Goal: Task Accomplishment & Management: Manage account settings

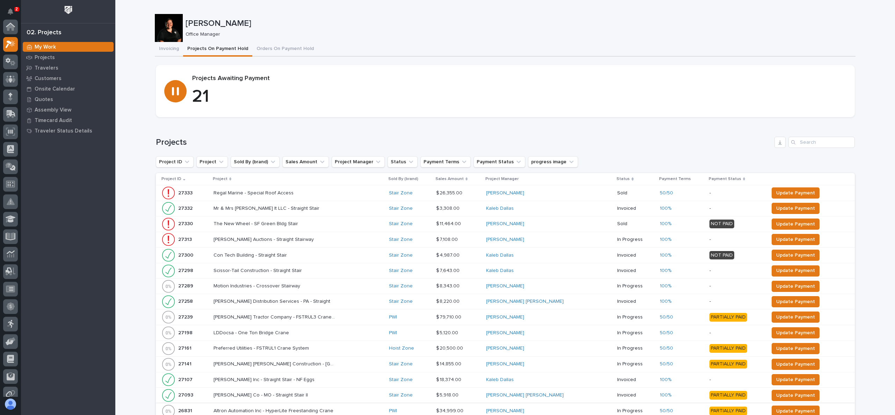
scroll to position [17, 0]
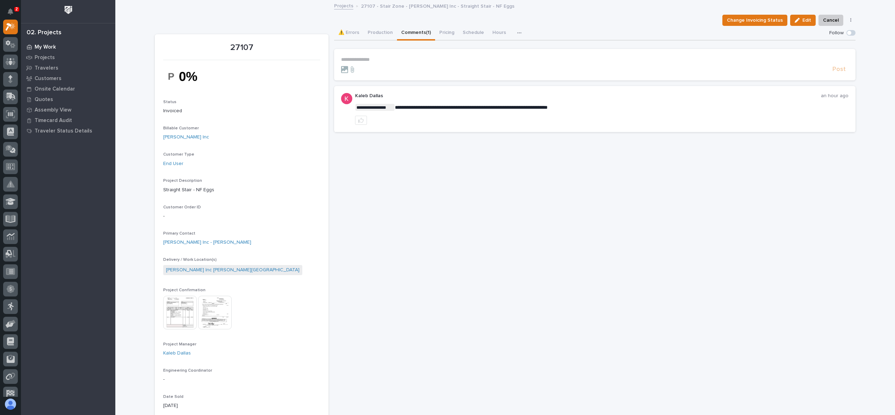
click at [52, 43] on div "My Work" at bounding box center [68, 47] width 91 height 10
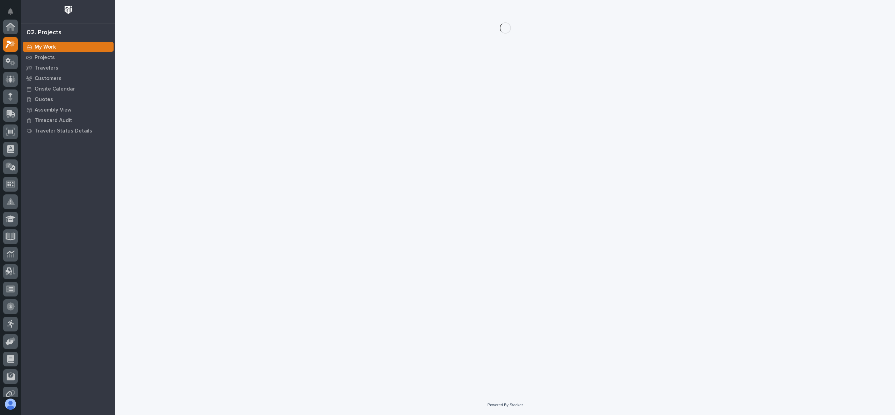
scroll to position [17, 0]
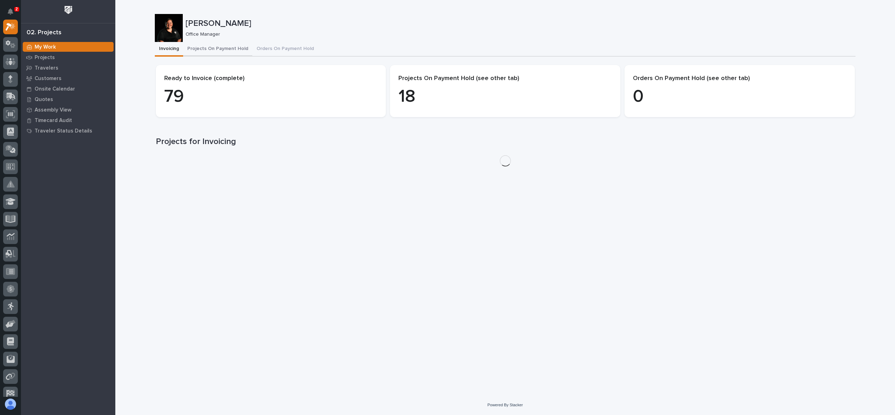
click at [220, 48] on button "Projects On Payment Hold" at bounding box center [217, 49] width 69 height 15
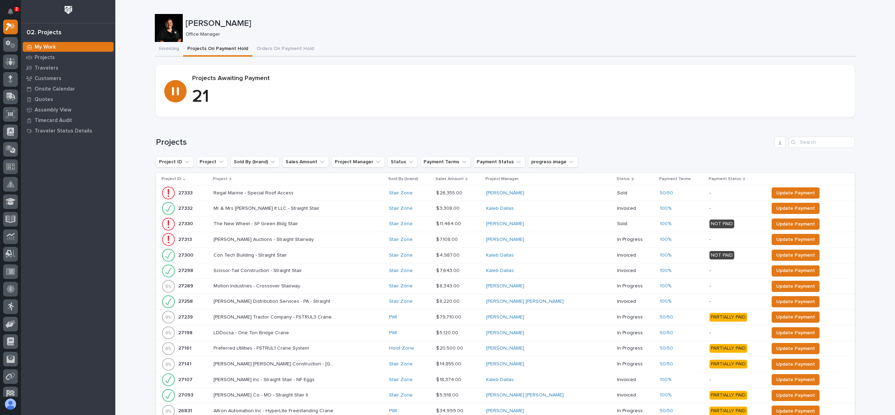
click at [223, 178] on p "Project" at bounding box center [220, 179] width 15 height 8
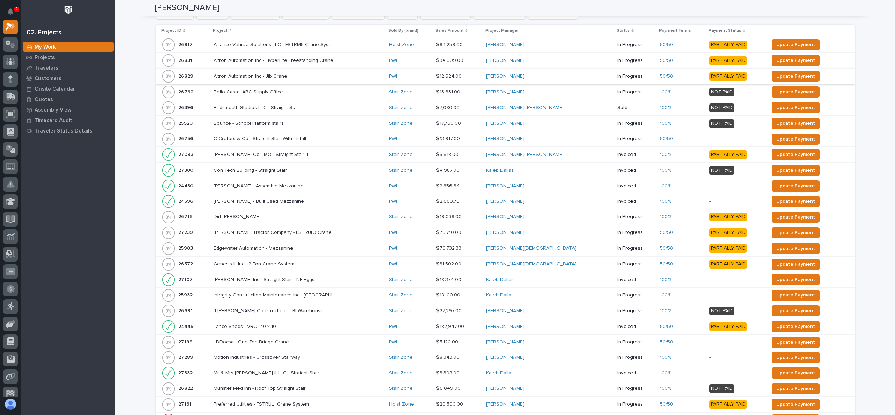
scroll to position [210, 0]
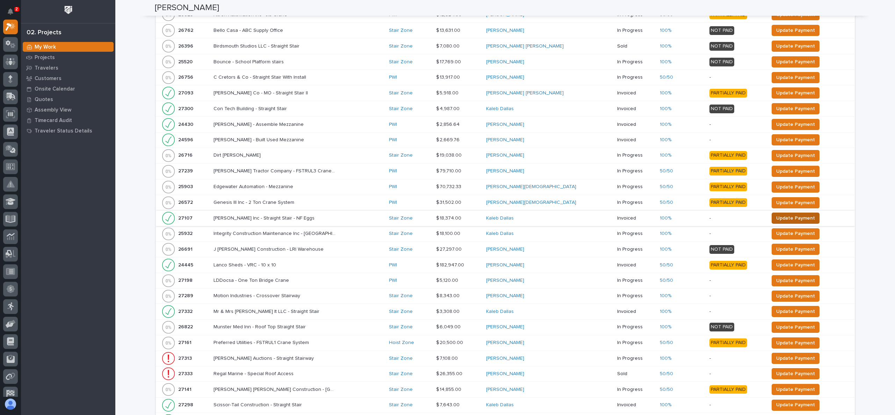
click at [776, 216] on span "Update Payment" at bounding box center [795, 218] width 39 height 8
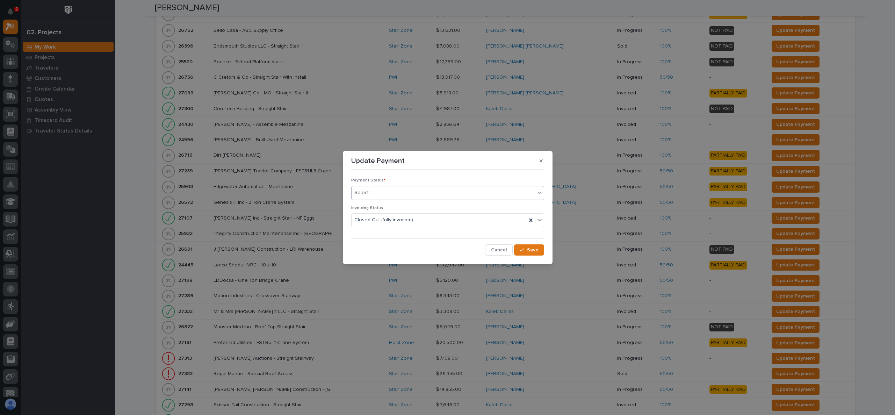
click at [384, 190] on div "Select..." at bounding box center [443, 193] width 183 height 12
drag, startPoint x: 383, startPoint y: 211, endPoint x: 383, endPoint y: 226, distance: 15.0
click at [383, 226] on span "PAID IN FULL" at bounding box center [369, 230] width 31 height 8
click at [527, 251] on div "button" at bounding box center [523, 249] width 7 height 5
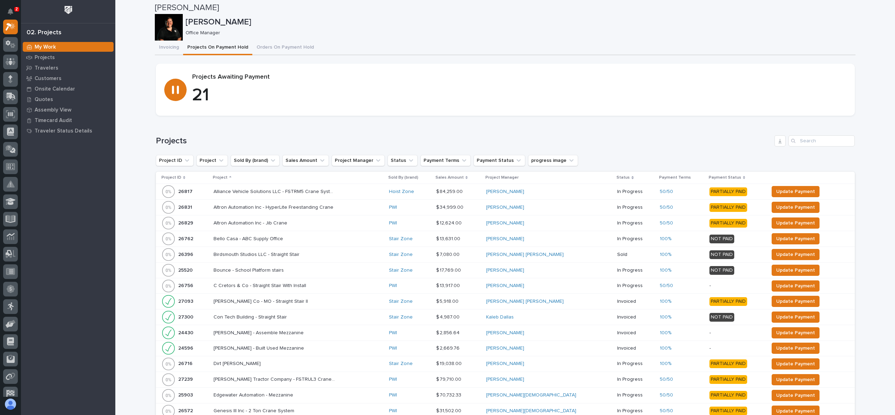
scroll to position [0, 0]
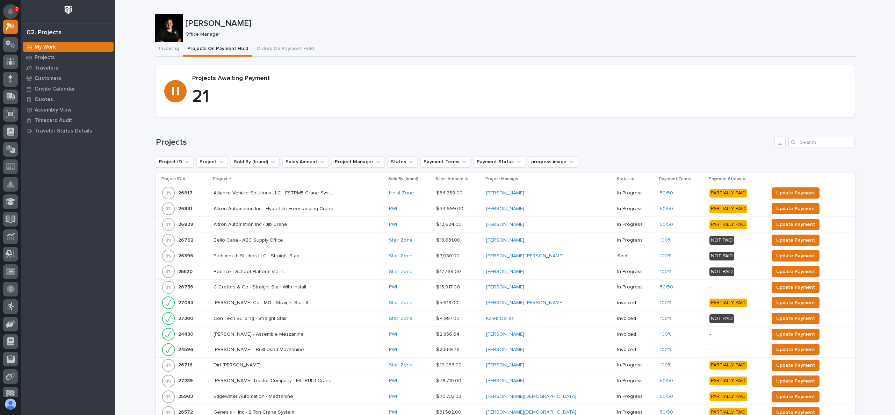
click at [9, 13] on icon "Notifications" at bounding box center [11, 11] width 6 height 6
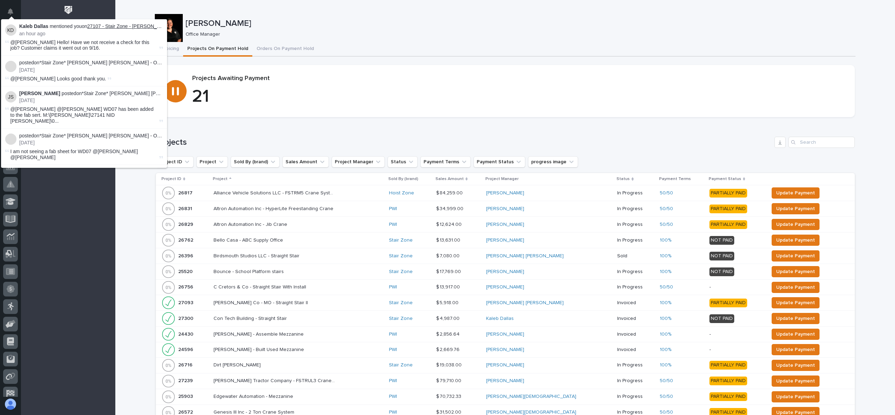
click at [135, 28] on link "27107 - Stair Zone - [PERSON_NAME] Inc - Straight Stair - NF Eggs" at bounding box center [161, 26] width 149 height 6
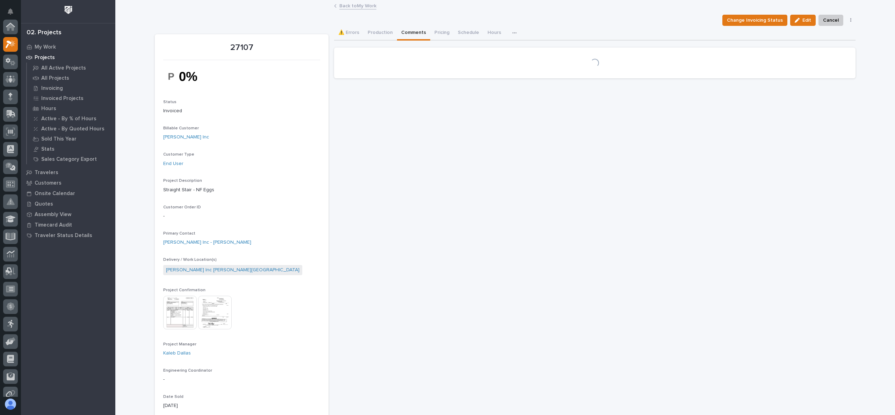
scroll to position [17, 0]
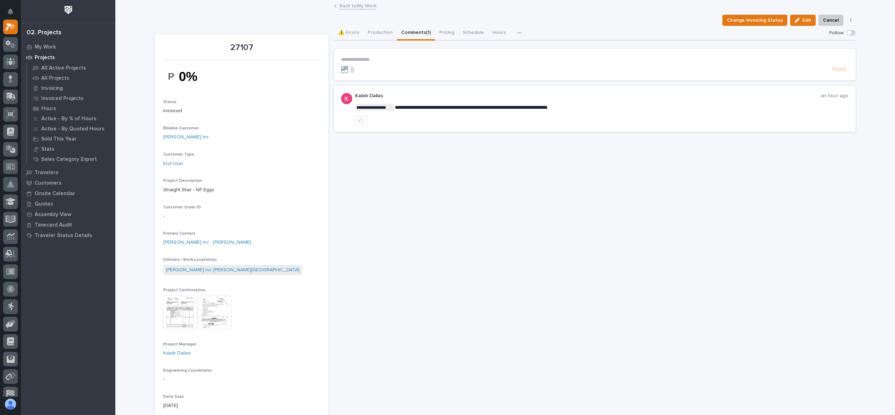
click at [371, 64] on form "**********" at bounding box center [594, 65] width 507 height 17
click at [369, 55] on section "**********" at bounding box center [594, 64] width 521 height 31
click at [368, 59] on p "**********" at bounding box center [594, 60] width 507 height 6
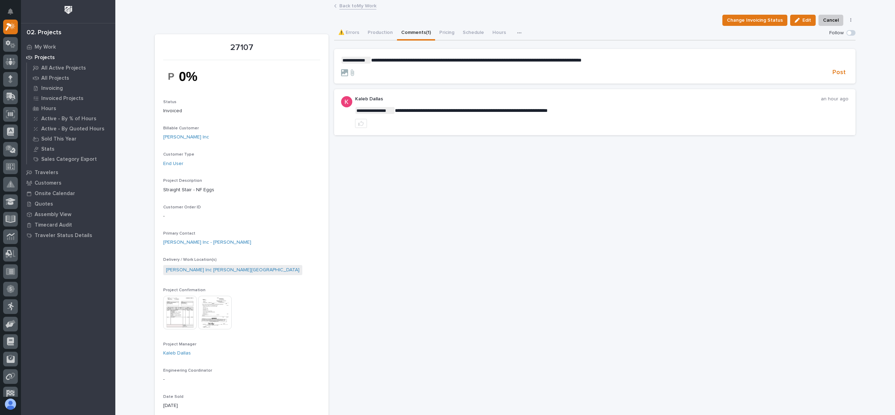
click at [557, 59] on span "**********" at bounding box center [476, 60] width 210 height 5
click at [618, 61] on p "**********" at bounding box center [594, 60] width 507 height 7
click at [832, 71] on span "Post" at bounding box center [838, 72] width 13 height 8
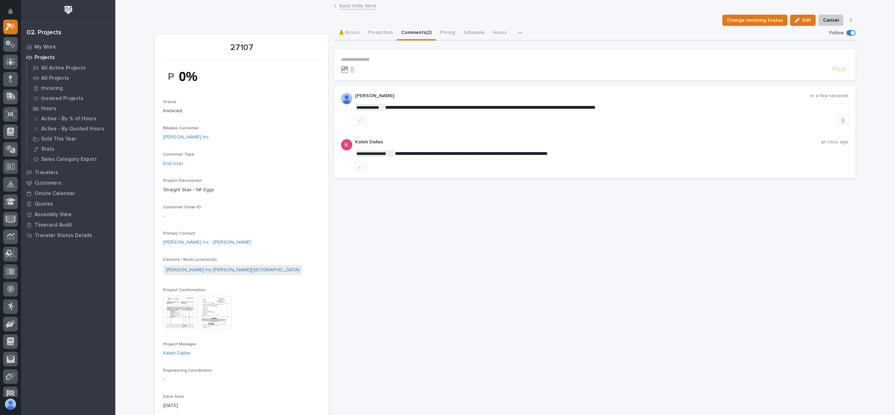
click at [356, 7] on link "Back to My Work" at bounding box center [357, 5] width 37 height 8
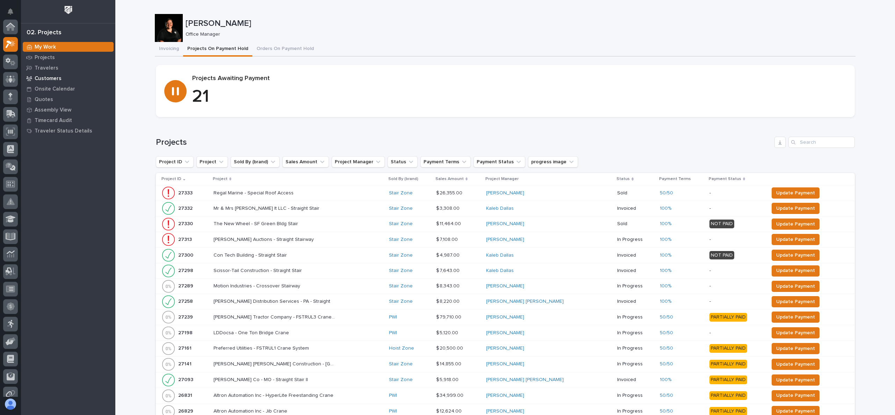
scroll to position [17, 0]
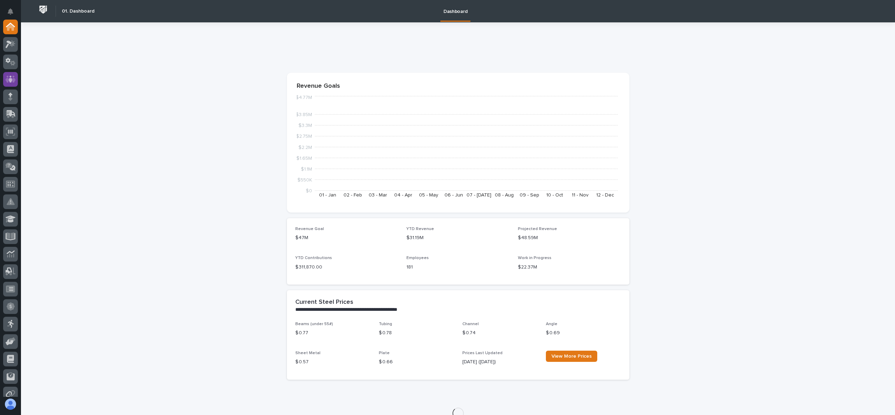
click at [10, 75] on icon at bounding box center [10, 78] width 4 height 7
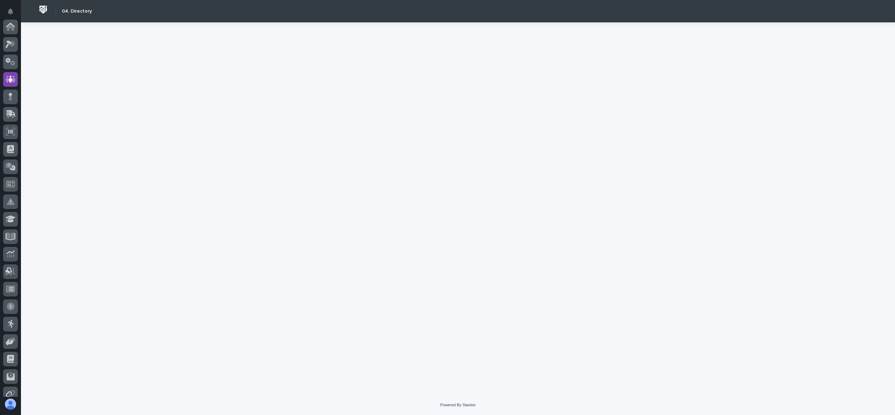
scroll to position [52, 0]
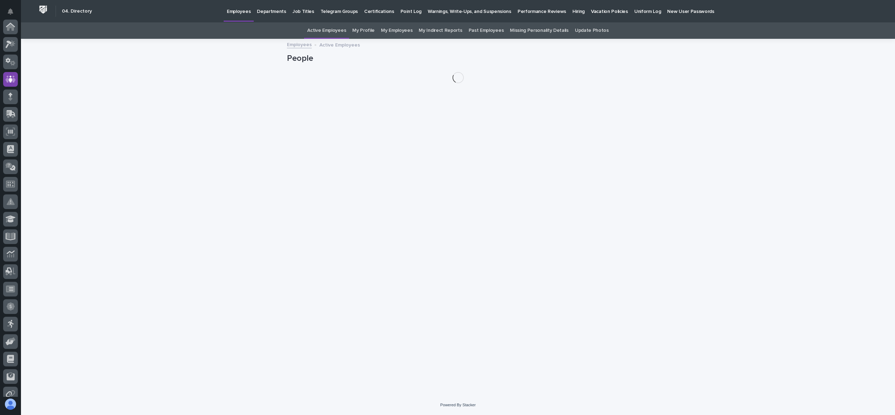
scroll to position [52, 0]
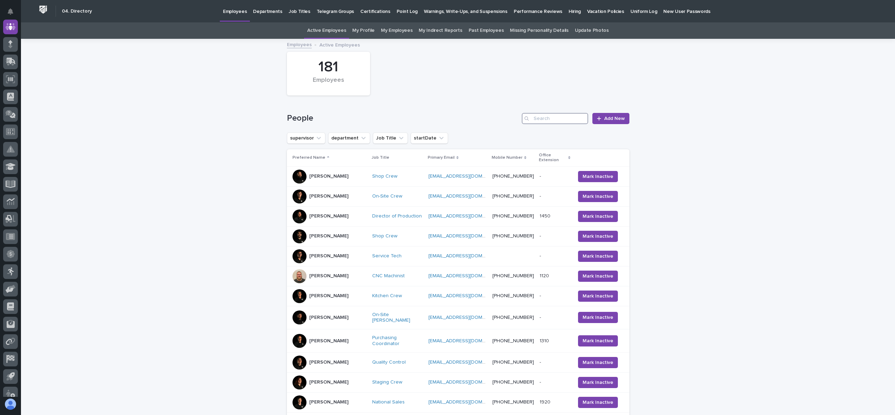
click at [548, 118] on input "Search" at bounding box center [555, 118] width 66 height 11
type input "chaz"
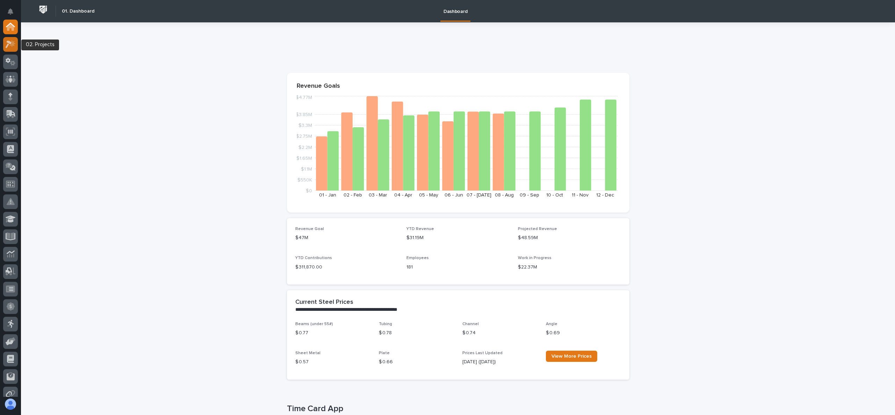
click at [13, 43] on icon at bounding box center [12, 43] width 6 height 7
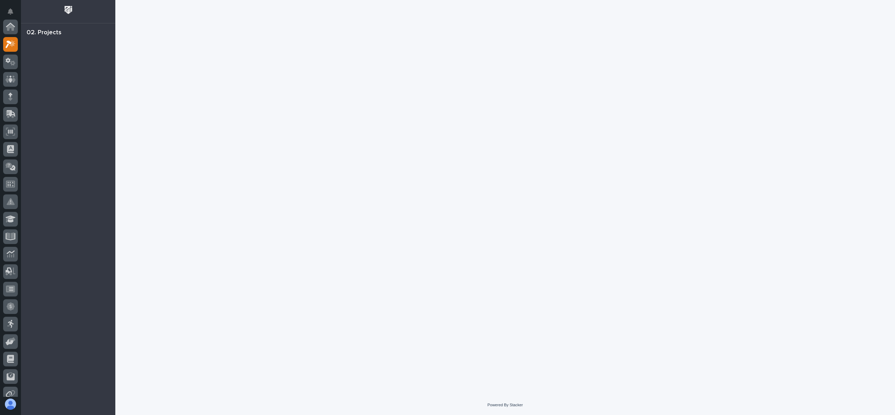
scroll to position [17, 0]
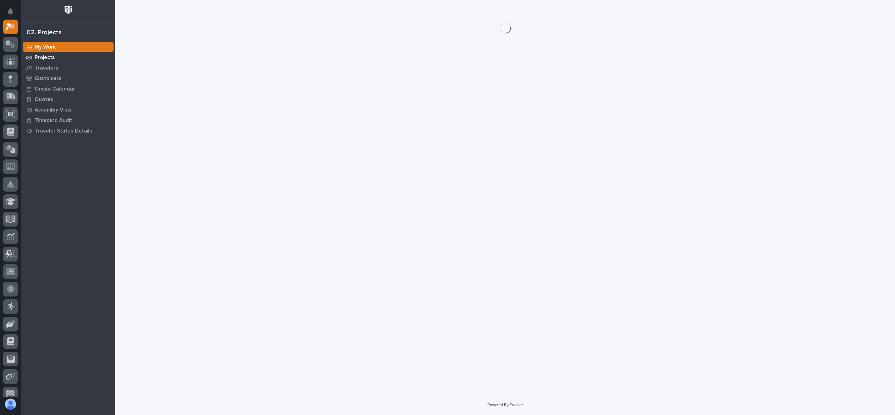
click at [52, 55] on p "Projects" at bounding box center [45, 58] width 20 height 6
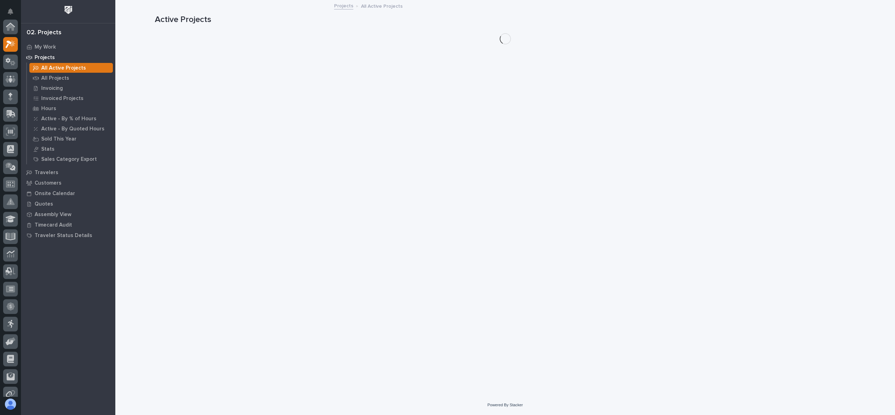
scroll to position [17, 0]
click at [55, 75] on p "All Projects" at bounding box center [55, 78] width 28 height 6
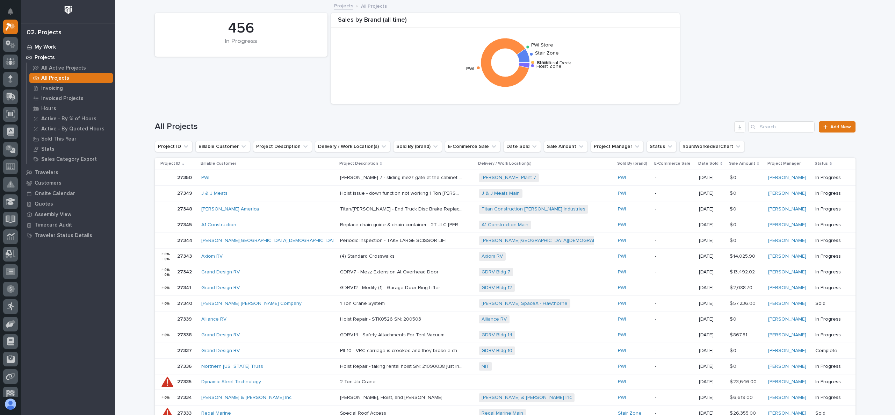
click at [44, 42] on div "My Work" at bounding box center [68, 47] width 91 height 10
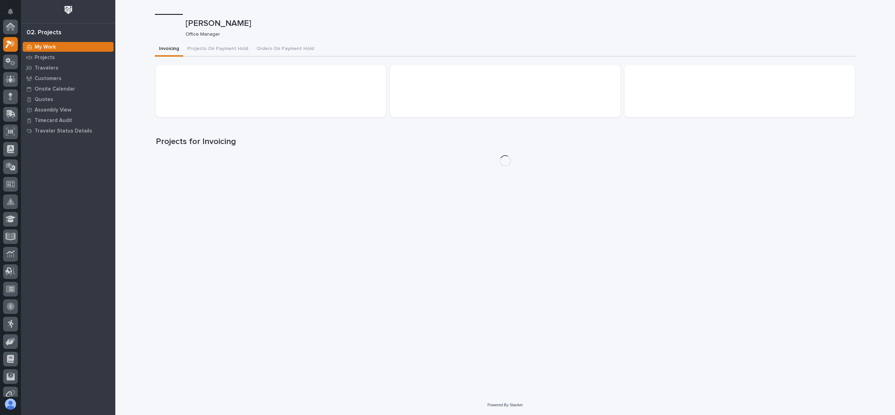
scroll to position [17, 0]
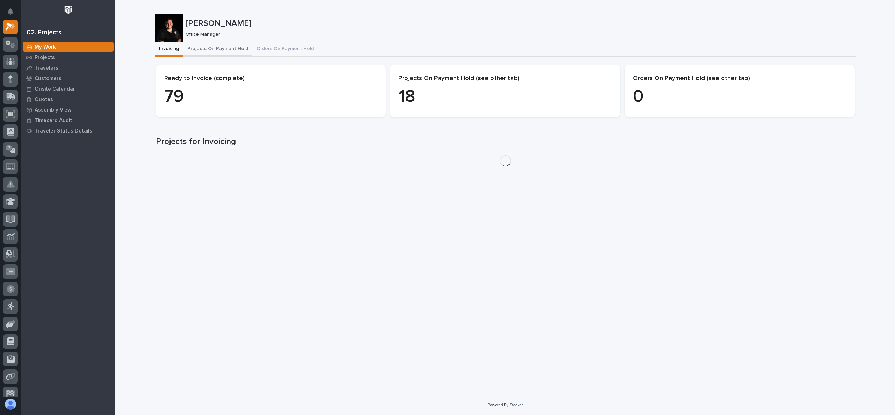
click at [233, 49] on button "Projects On Payment Hold" at bounding box center [217, 49] width 69 height 15
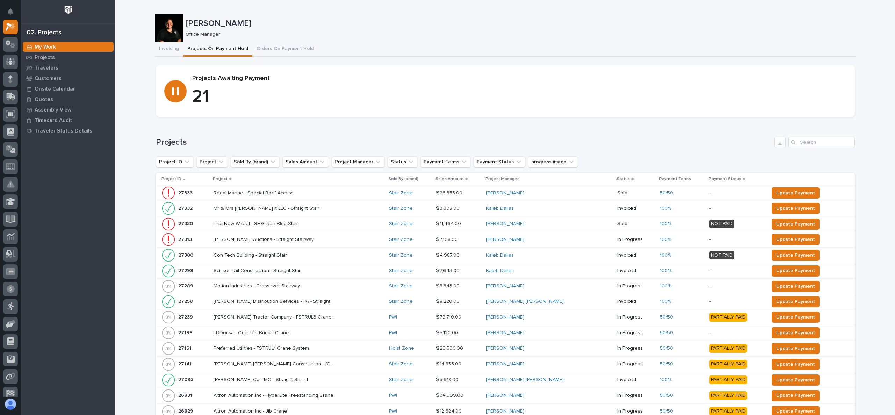
click at [221, 178] on p "Project" at bounding box center [220, 179] width 15 height 8
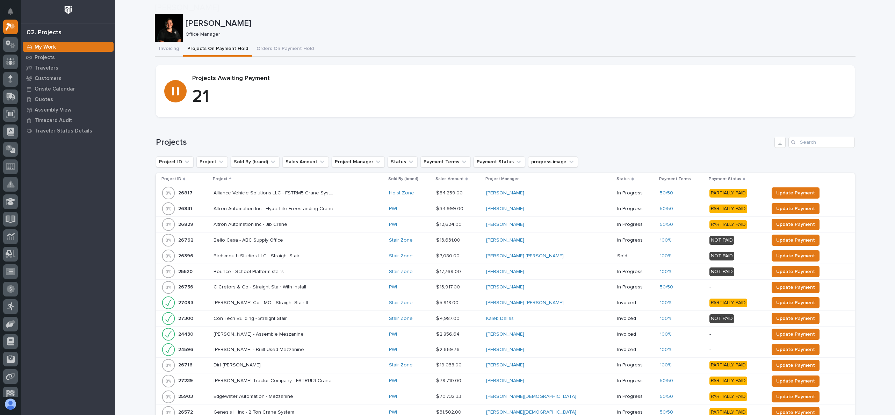
scroll to position [105, 0]
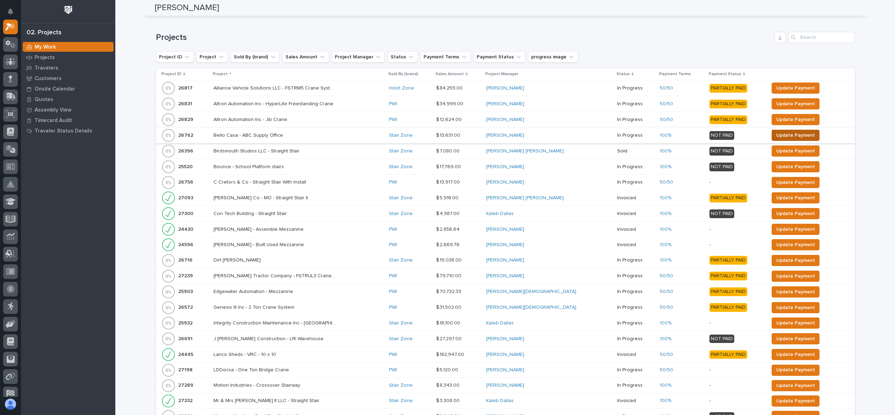
click at [782, 132] on span "Update Payment" at bounding box center [795, 135] width 39 height 8
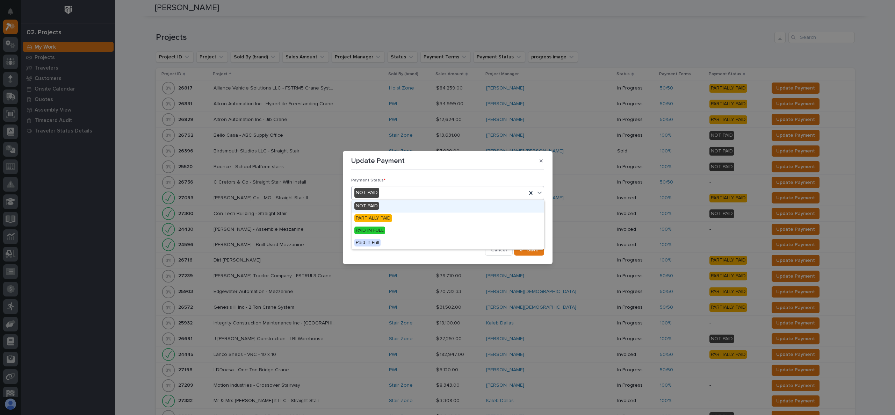
click at [390, 189] on div "NOT PAID" at bounding box center [439, 193] width 175 height 12
click at [374, 231] on span "PAID IN FULL" at bounding box center [369, 230] width 31 height 8
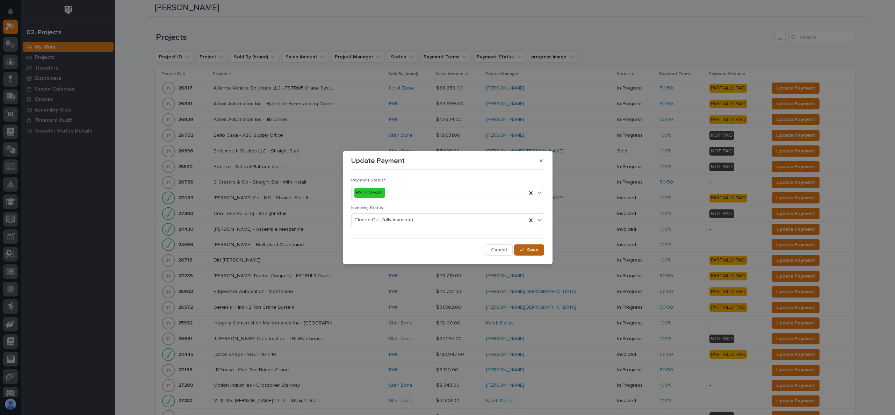
click at [523, 247] on button "Save" at bounding box center [529, 249] width 30 height 11
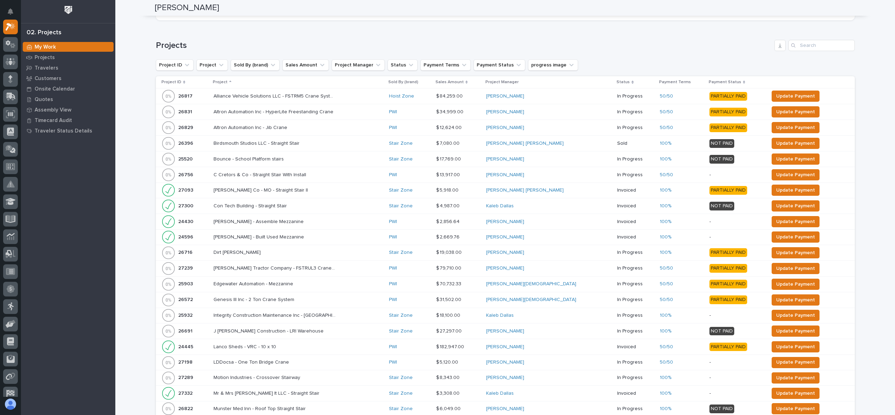
scroll to position [0, 0]
